Goal: Navigation & Orientation: Find specific page/section

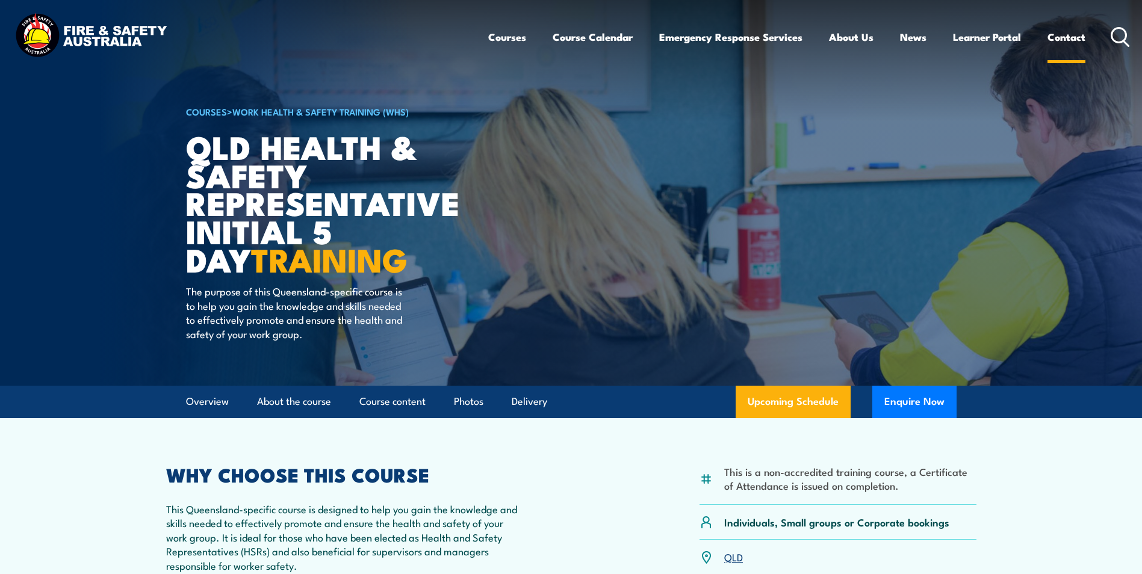
click at [1066, 36] on link "Contact" at bounding box center [1066, 37] width 38 height 32
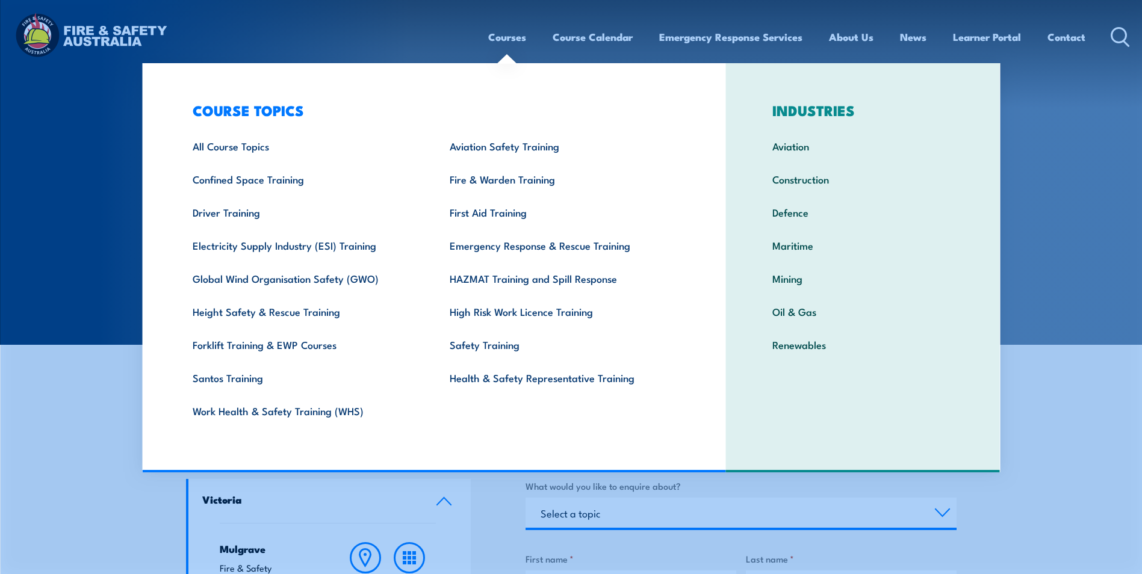
click at [504, 36] on link "Courses" at bounding box center [507, 37] width 38 height 32
